Goal: Information Seeking & Learning: Learn about a topic

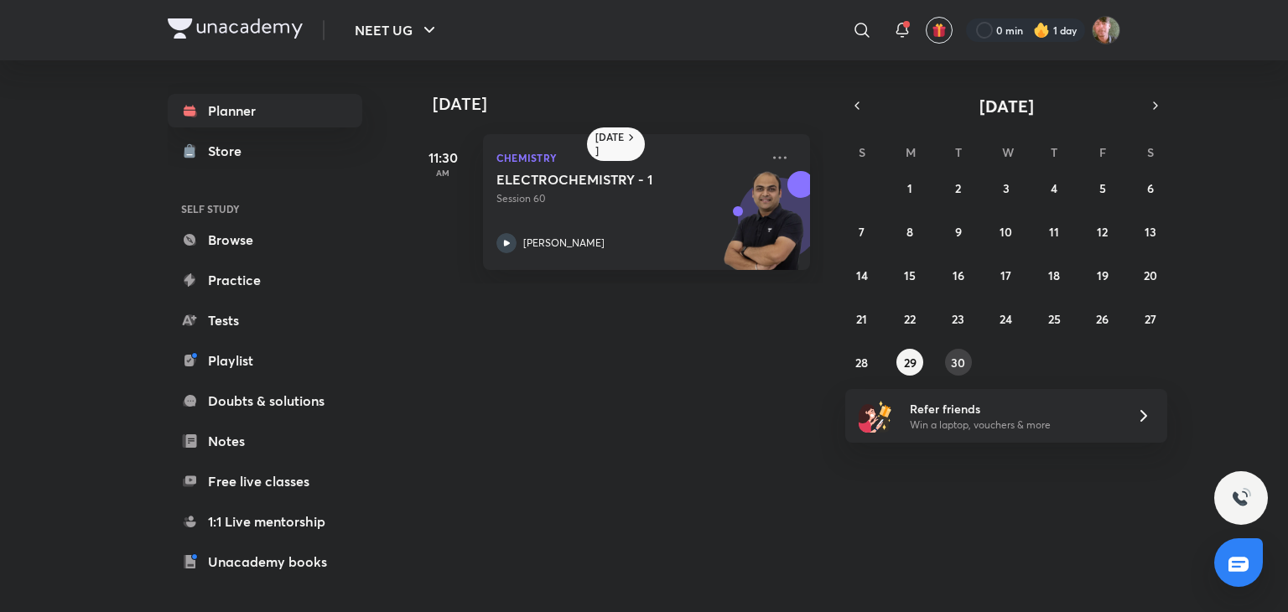
click at [957, 350] on button "30" at bounding box center [958, 362] width 27 height 27
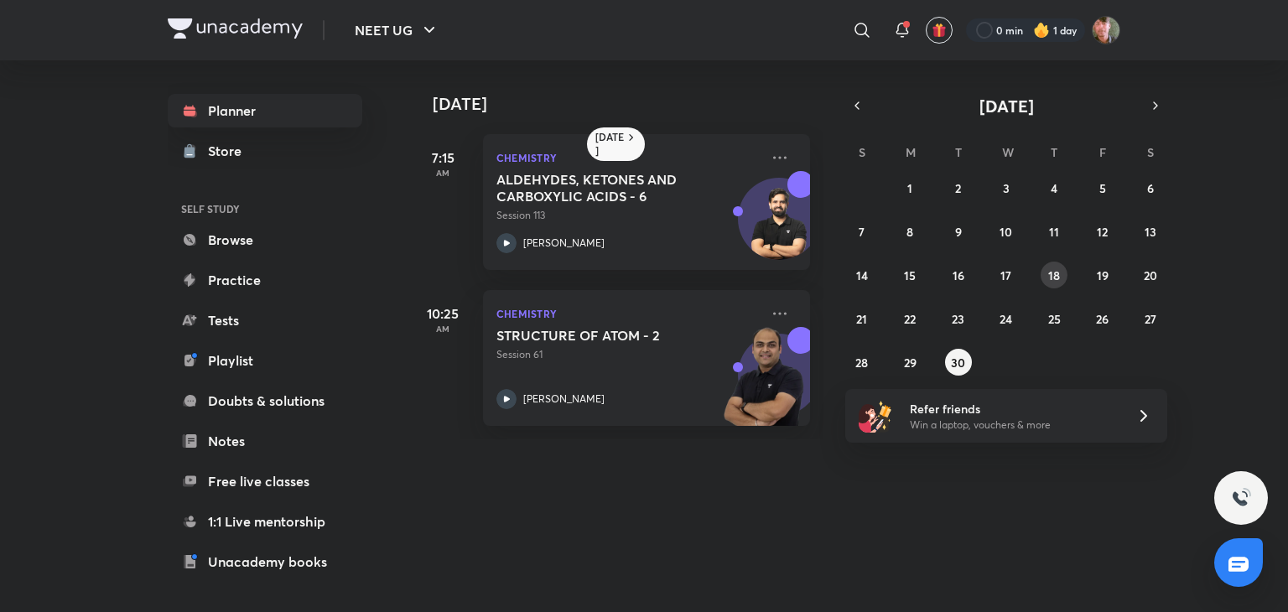
click at [1054, 268] on abbr "18" at bounding box center [1054, 275] width 12 height 16
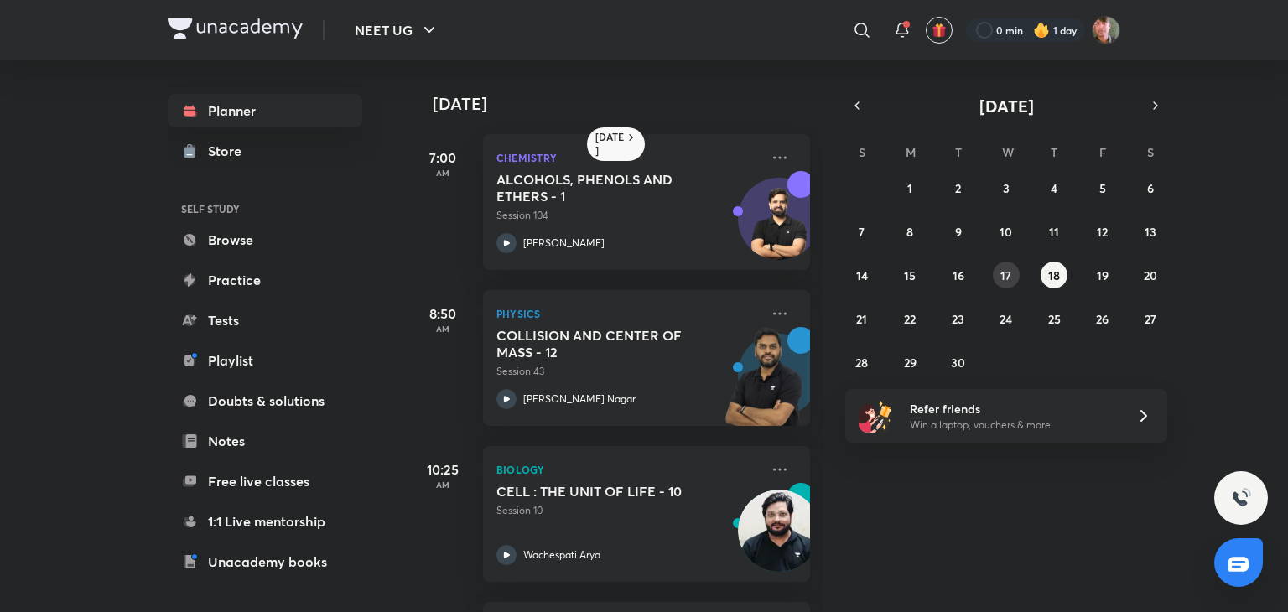
click at [995, 269] on button "17" at bounding box center [1006, 275] width 27 height 27
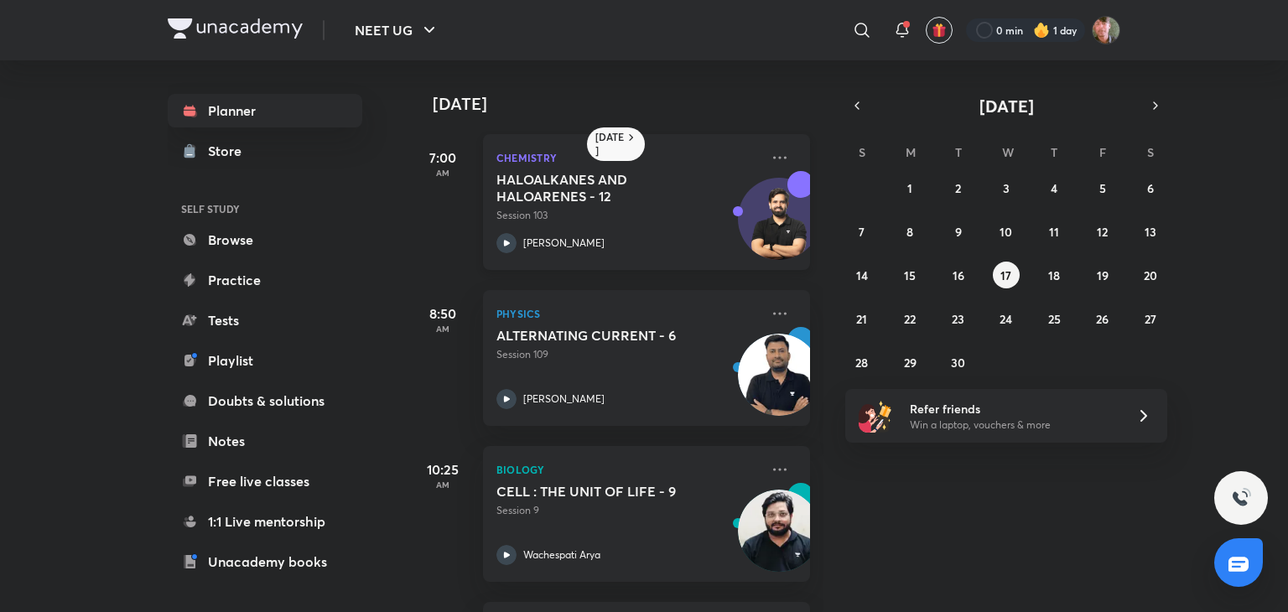
click at [755, 158] on div "Chemistry HALOALKANES AND HALOARENES - 12 Session 103 [PERSON_NAME]" at bounding box center [646, 202] width 327 height 136
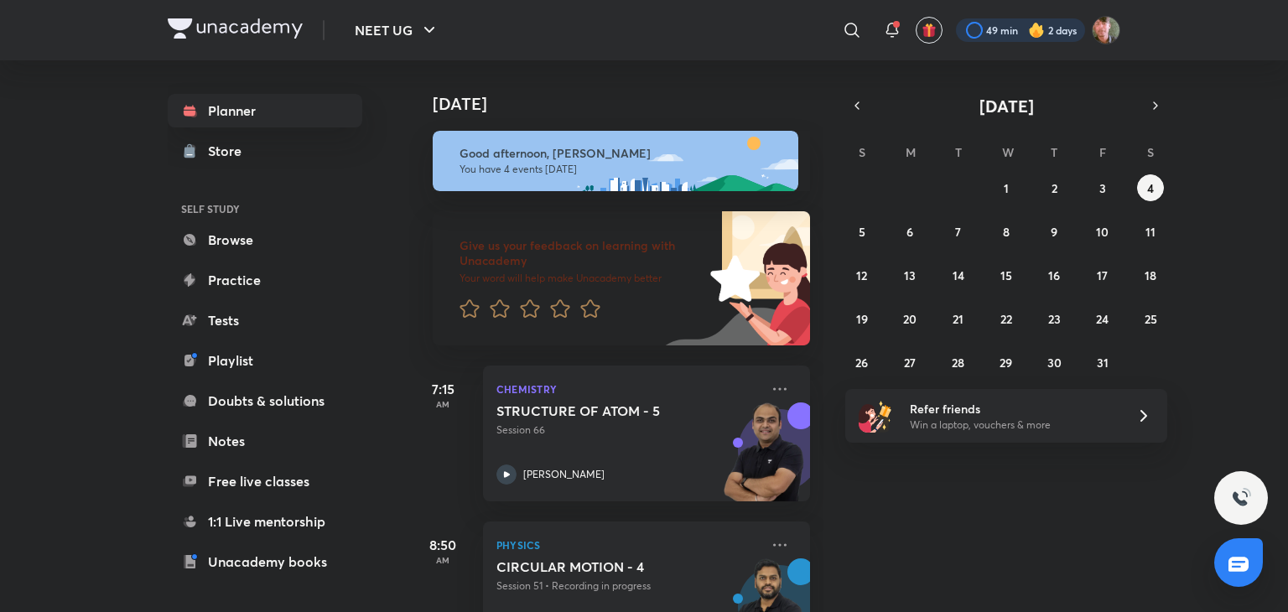
click at [978, 30] on div at bounding box center [1020, 29] width 129 height 23
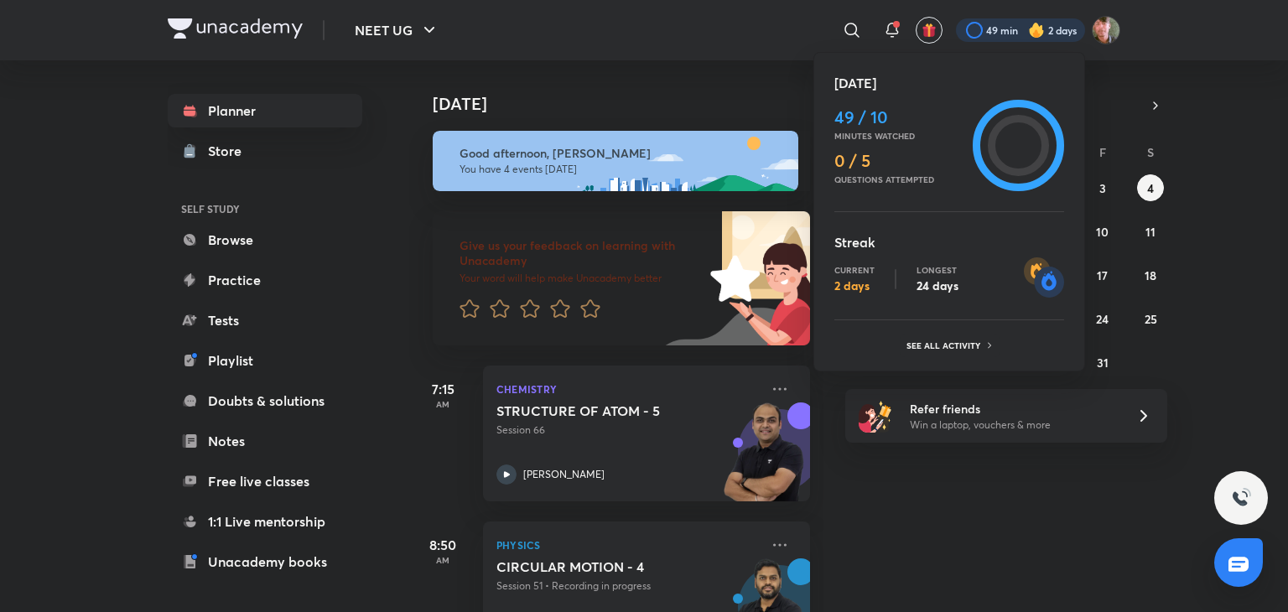
click at [1113, 528] on div at bounding box center [644, 306] width 1288 height 612
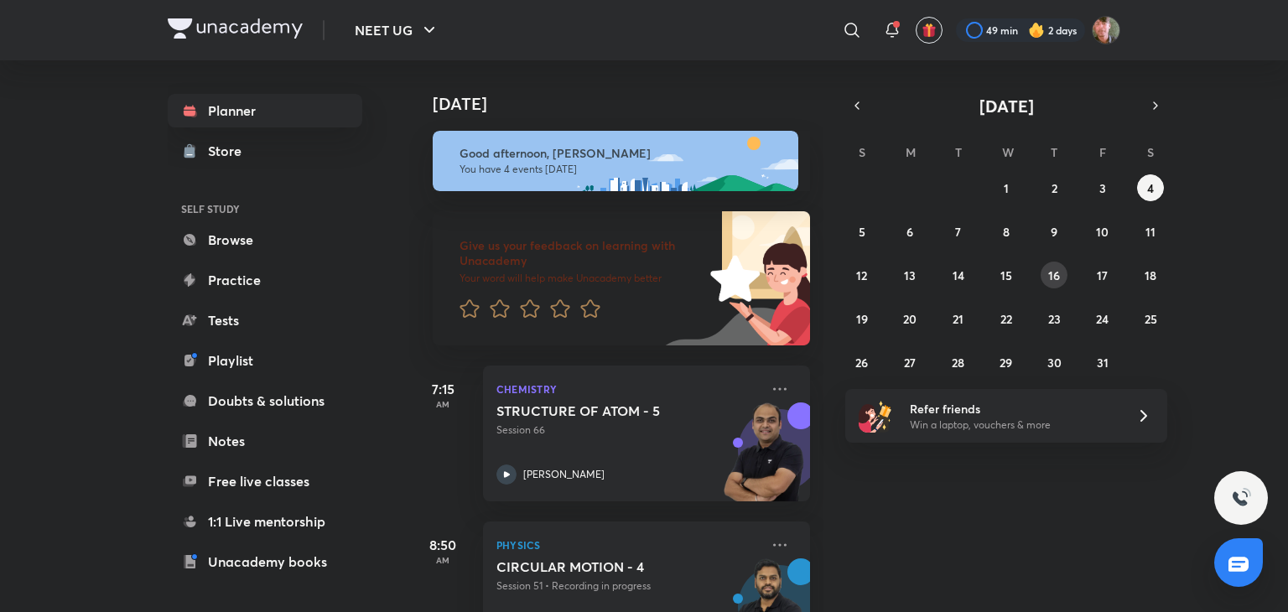
click at [1043, 269] on button "16" at bounding box center [1053, 275] width 27 height 27
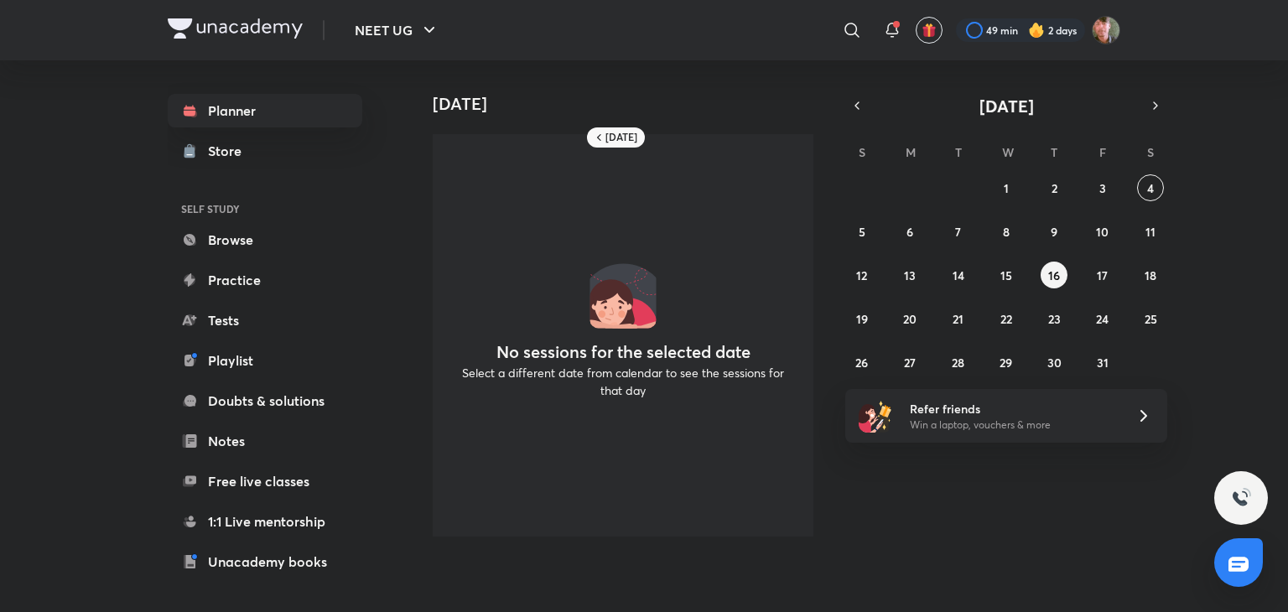
click at [1080, 267] on div "28 29 30 1 2 3 4 5 6 7 8 9 10 11 12 13 14 15 16 17 18 19 20 21 22 23 24 25 26 2…" at bounding box center [1006, 274] width 322 height 201
click at [1098, 268] on abbr "17" at bounding box center [1102, 275] width 11 height 16
click at [853, 101] on icon "button" at bounding box center [856, 105] width 13 height 15
click at [1013, 272] on button "17" at bounding box center [1006, 275] width 27 height 27
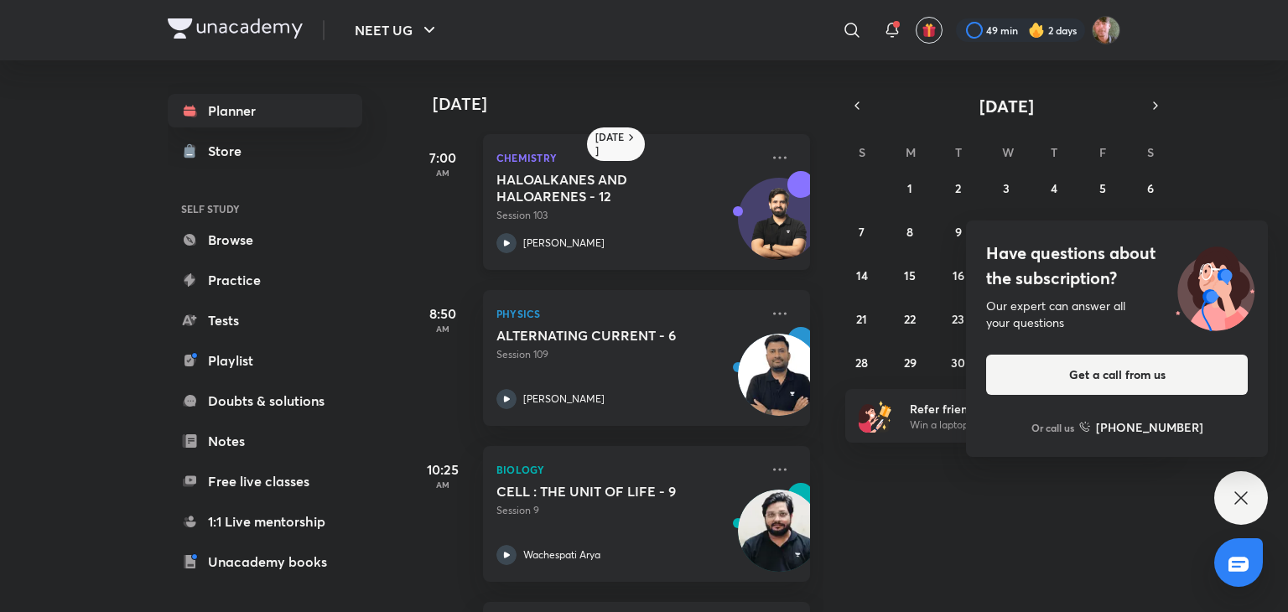
click at [781, 154] on div "Chemistry HALOALKANES AND HALOARENES - 12 Session 103 [PERSON_NAME]" at bounding box center [646, 202] width 327 height 136
click at [1263, 491] on div "Have questions about the subscription? Our expert can answer all your questions…" at bounding box center [1241, 498] width 54 height 54
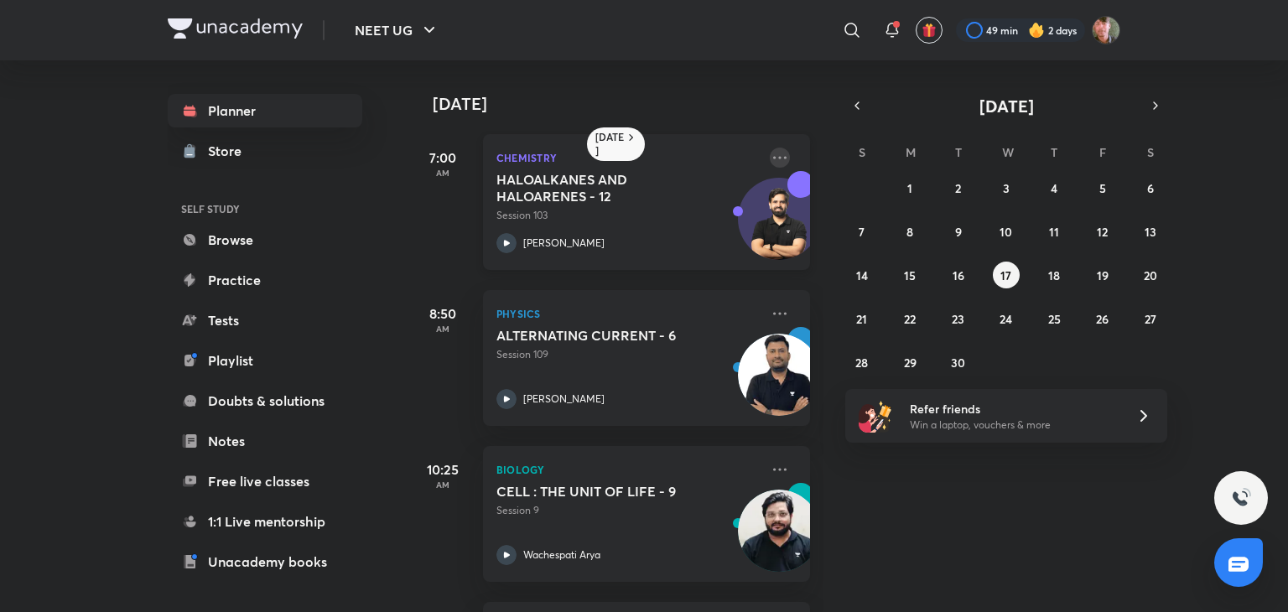
click at [770, 156] on icon at bounding box center [780, 158] width 20 height 20
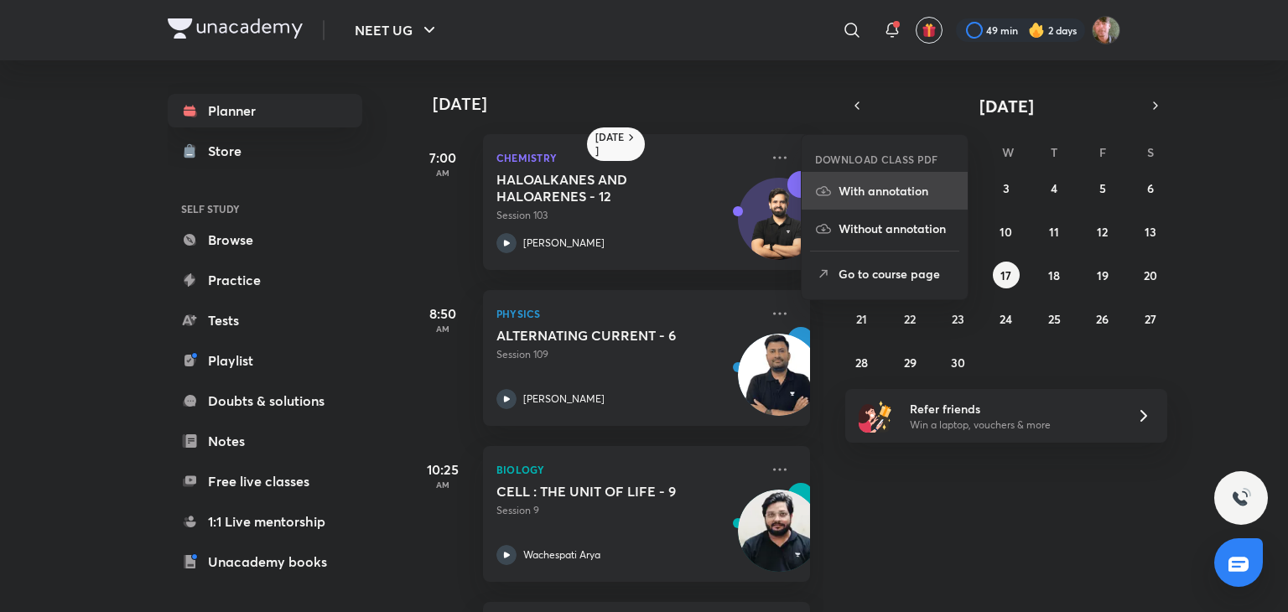
click at [881, 179] on li "With annotation" at bounding box center [885, 191] width 166 height 38
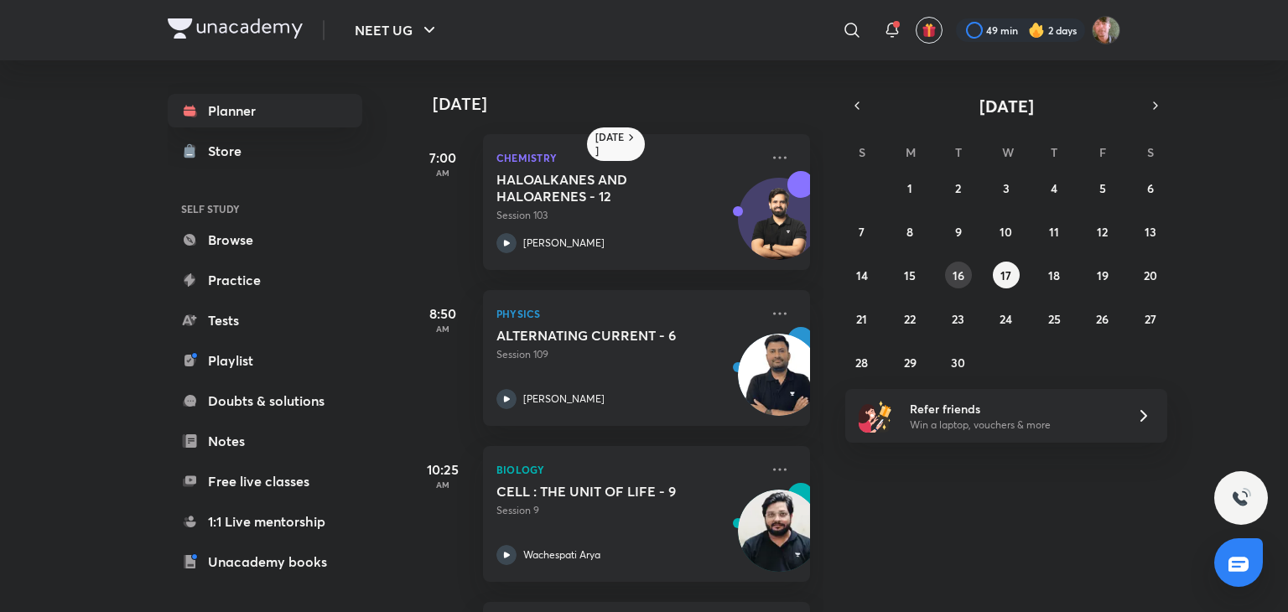
click at [968, 272] on button "16" at bounding box center [958, 275] width 27 height 27
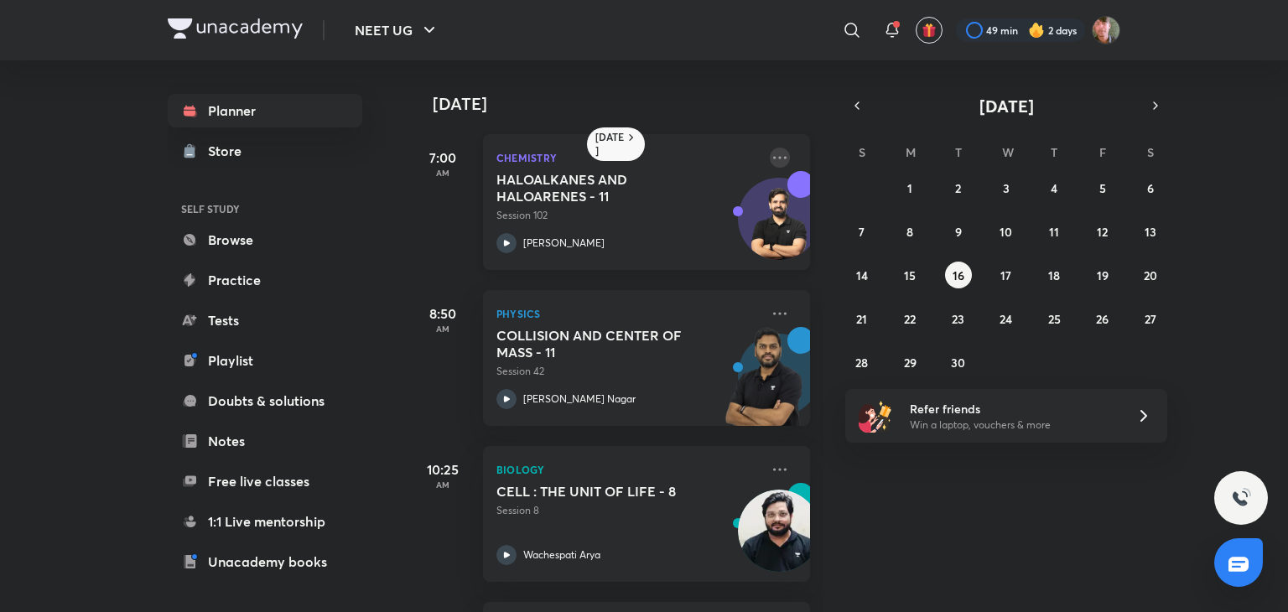
click at [770, 155] on icon at bounding box center [780, 158] width 20 height 20
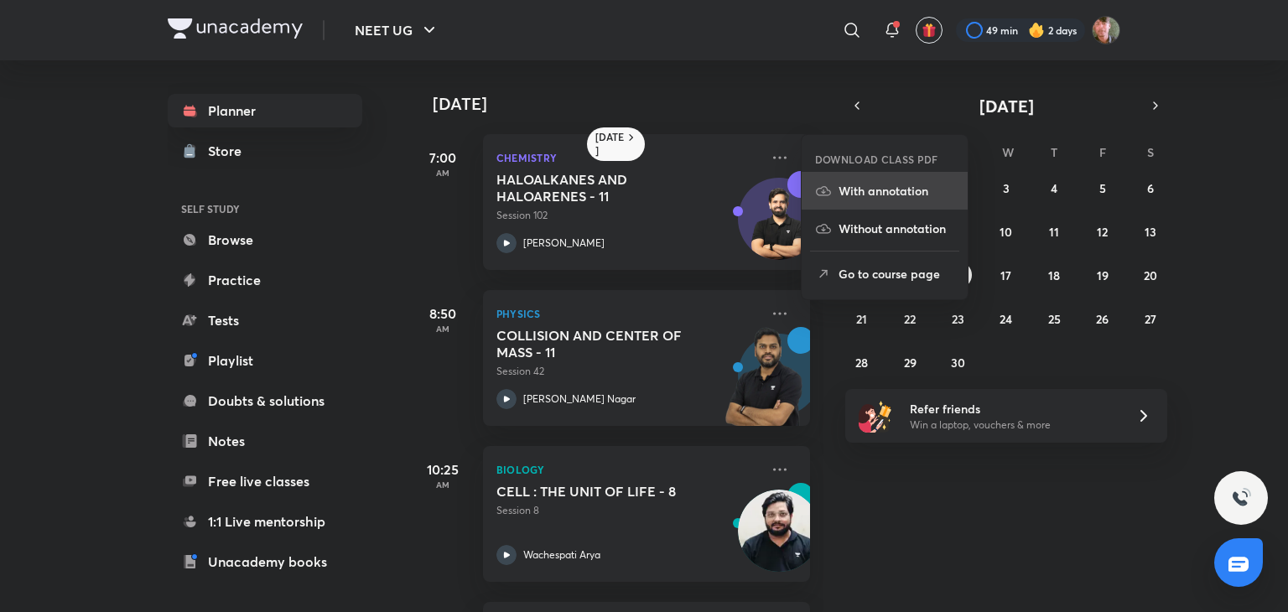
click at [885, 186] on p "With annotation" at bounding box center [896, 191] width 116 height 18
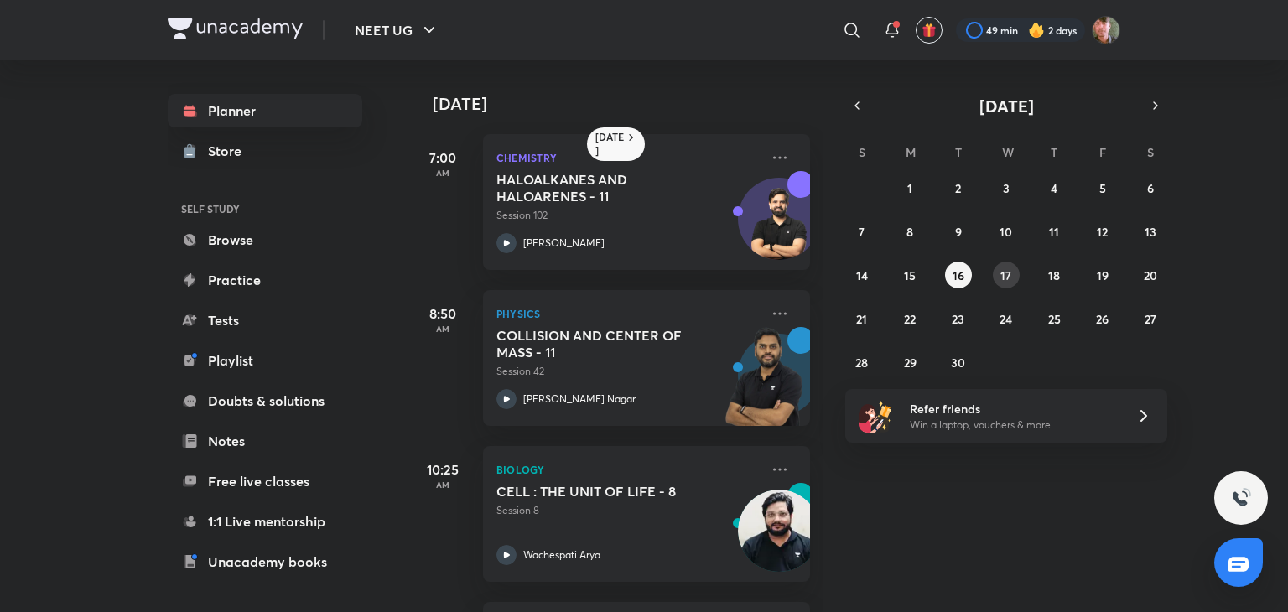
click at [996, 281] on button "17" at bounding box center [1006, 275] width 27 height 27
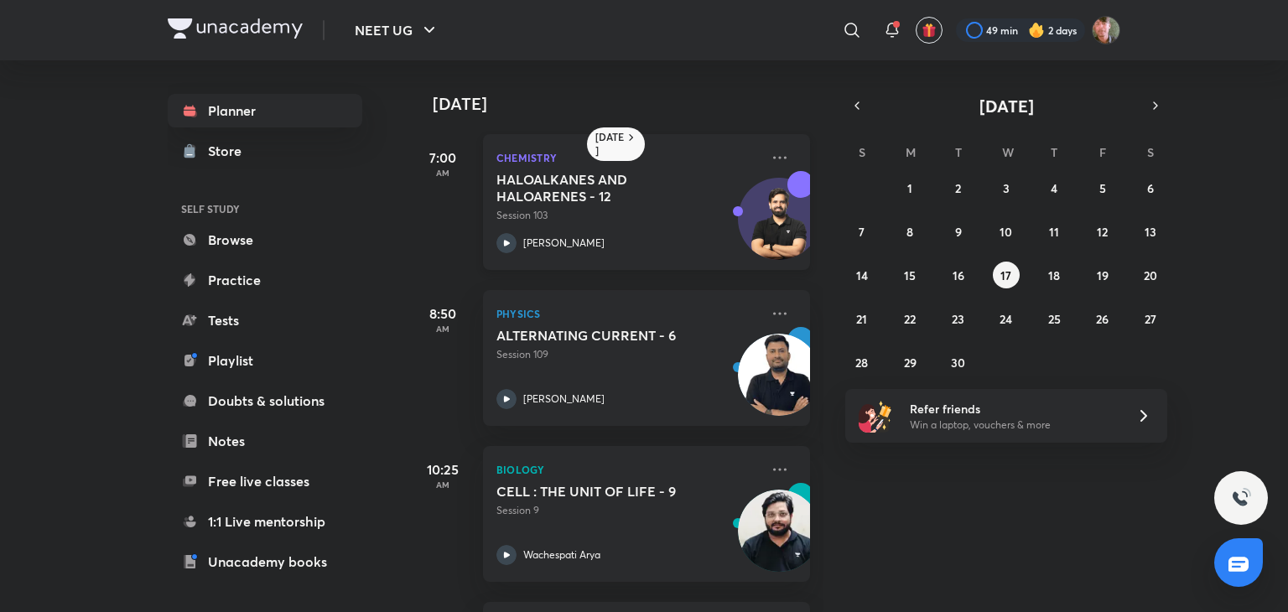
click at [514, 250] on div at bounding box center [506, 243] width 20 height 20
